Goal: Communication & Community: Participate in discussion

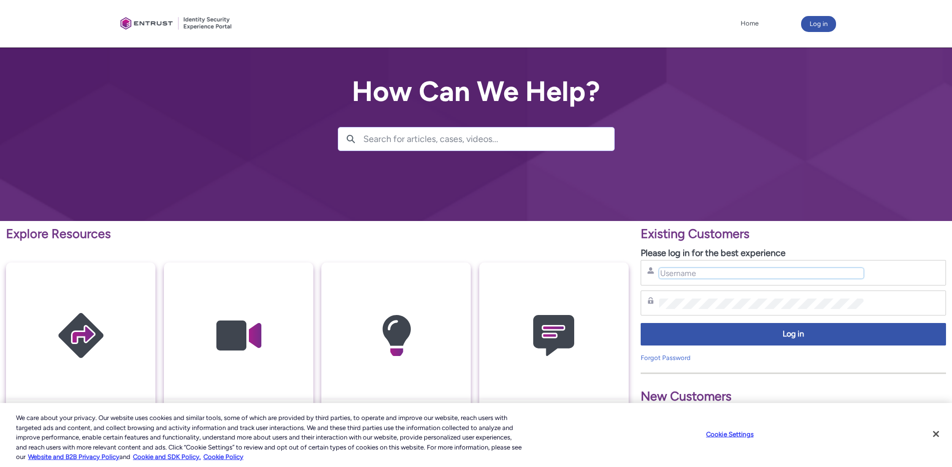
click at [695, 269] on input "Username" at bounding box center [761, 273] width 204 height 10
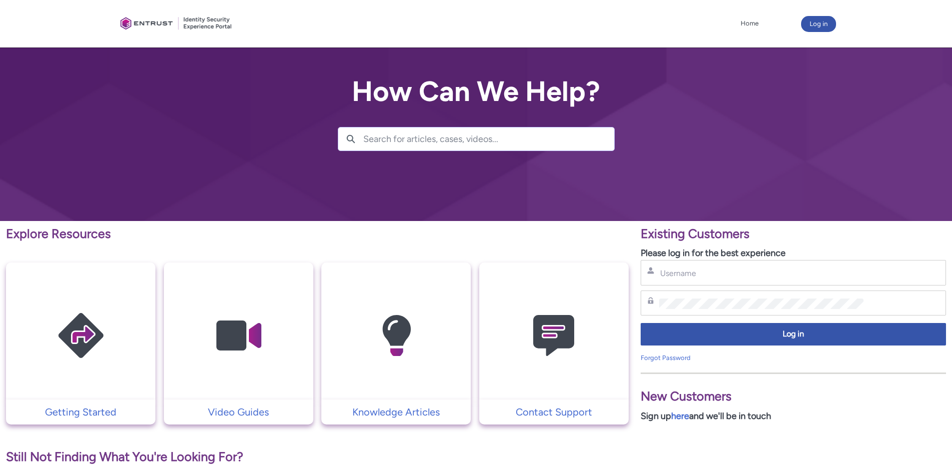
click at [734, 281] on div "Username" at bounding box center [793, 272] width 305 height 25
click at [725, 272] on input "Username" at bounding box center [761, 273] width 204 height 10
type input "[EMAIL_ADDRESS][DOMAIN_NAME]"
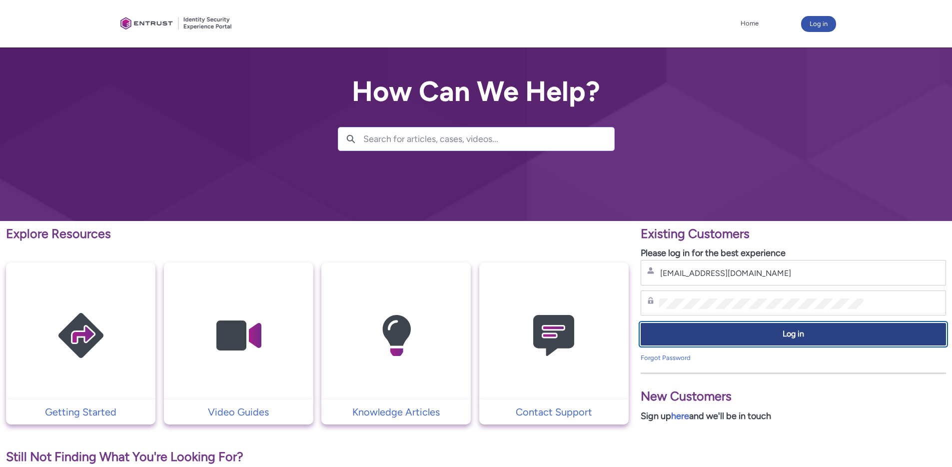
click at [772, 331] on span "Log in" at bounding box center [793, 333] width 292 height 11
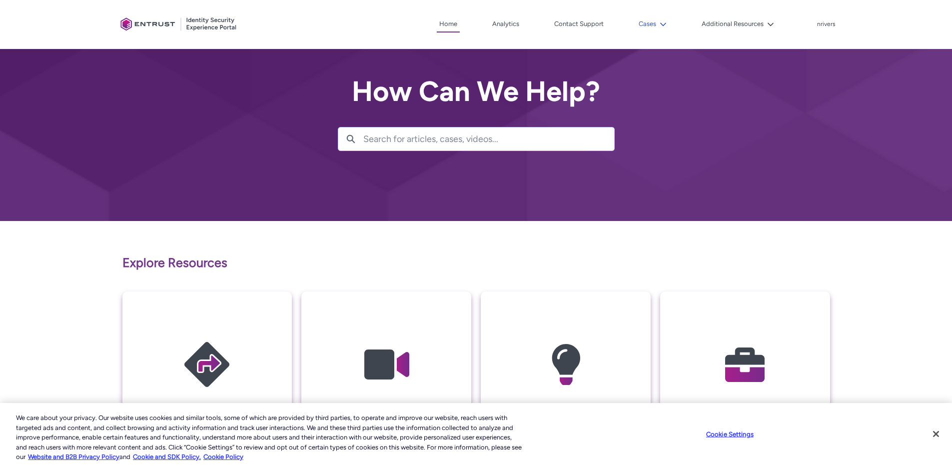
click at [646, 20] on button "Cases" at bounding box center [652, 23] width 33 height 15
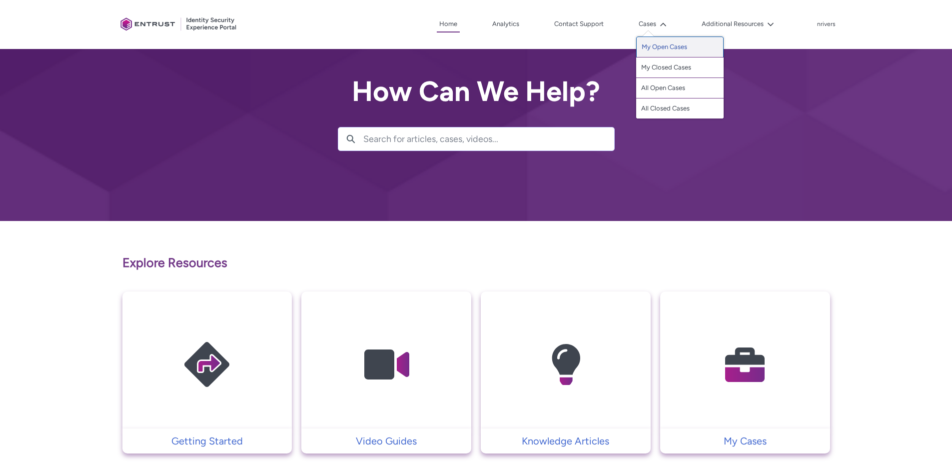
click at [669, 46] on link "My Open Cases" at bounding box center [679, 46] width 87 height 21
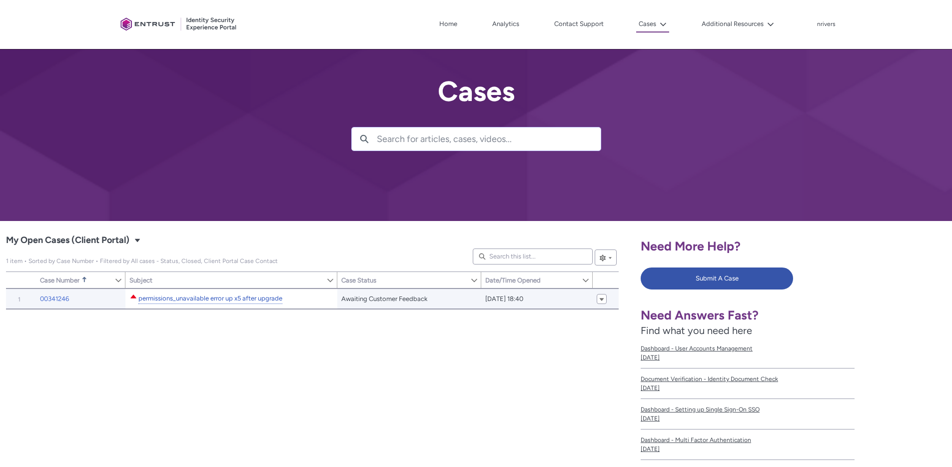
click at [269, 297] on link "permissions_unavailable error up x5 after upgrade" at bounding box center [210, 298] width 144 height 10
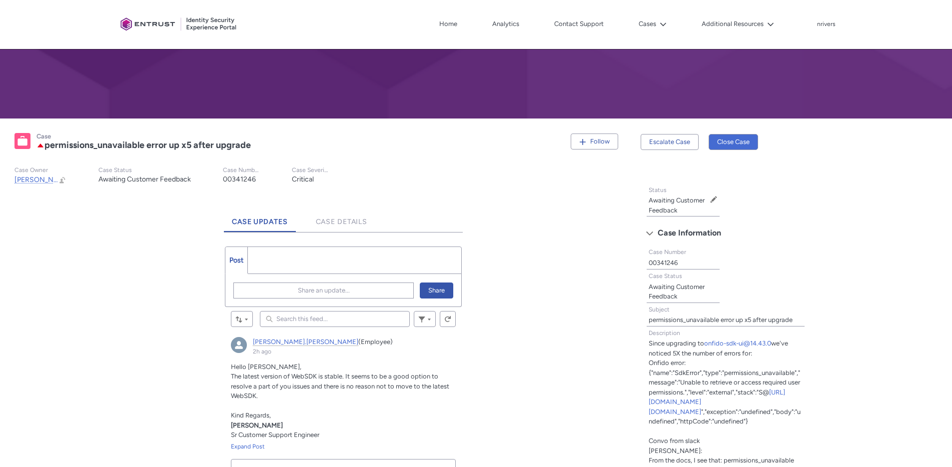
scroll to position [149, 0]
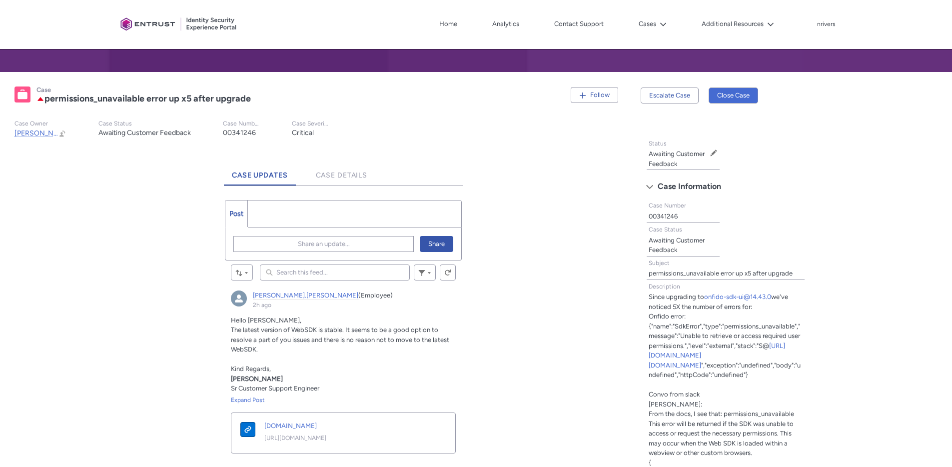
click at [307, 252] on div "Share an update... Share" at bounding box center [343, 244] width 236 height 32
click at [310, 245] on span "Share an update..." at bounding box center [324, 243] width 52 height 15
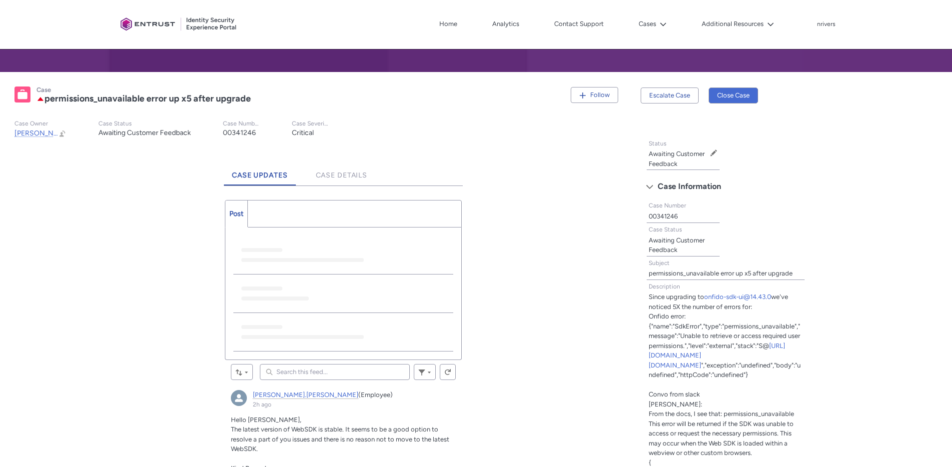
scroll to position [0, 0]
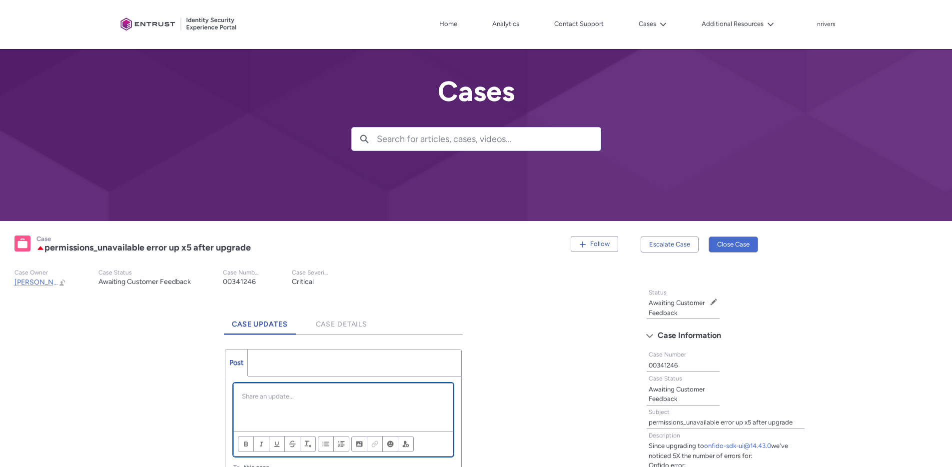
drag, startPoint x: 277, startPoint y: 412, endPoint x: 273, endPoint y: 397, distance: 16.1
click at [277, 412] on div "Chatter Publisher" at bounding box center [343, 407] width 219 height 48
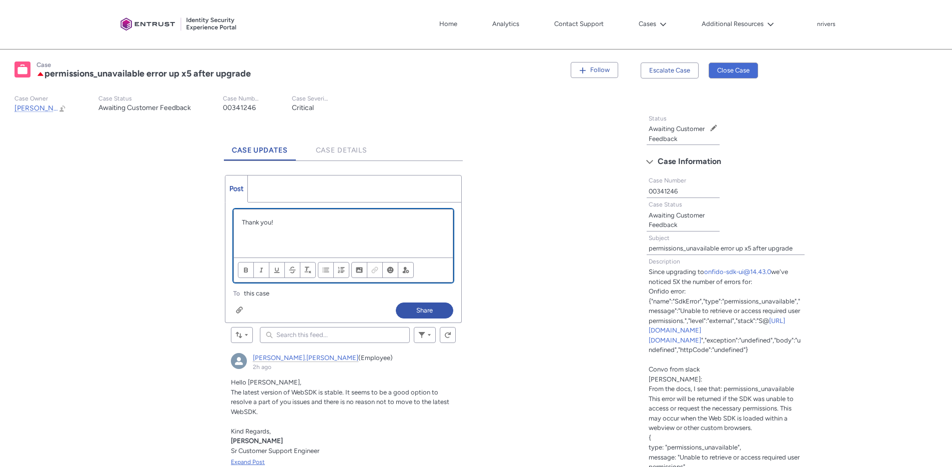
scroll to position [339, 0]
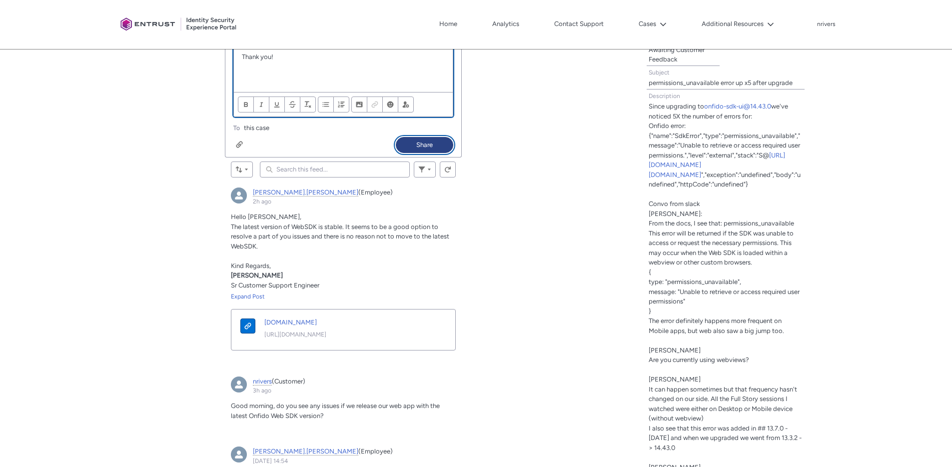
click at [413, 143] on button "Share" at bounding box center [424, 145] width 57 height 16
